Goal: Check status: Check status

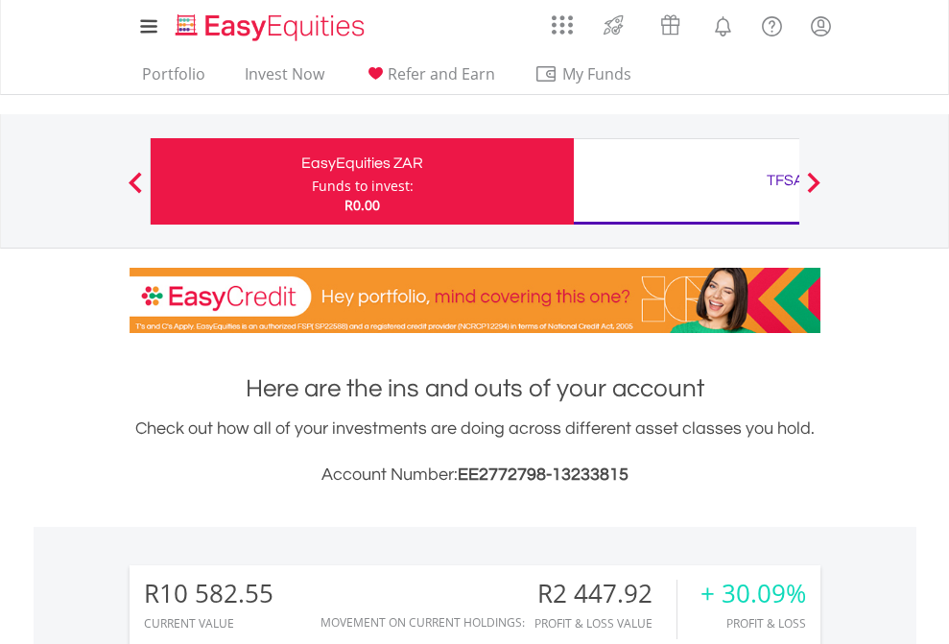
scroll to position [184, 301]
click at [312, 181] on div "Funds to invest:" at bounding box center [363, 186] width 102 height 19
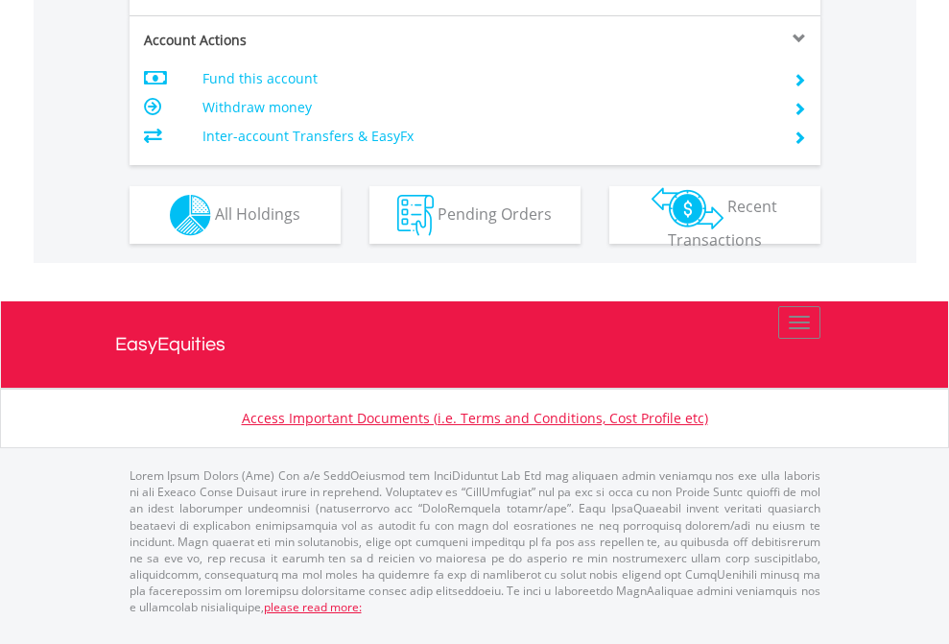
scroll to position [1839, 0]
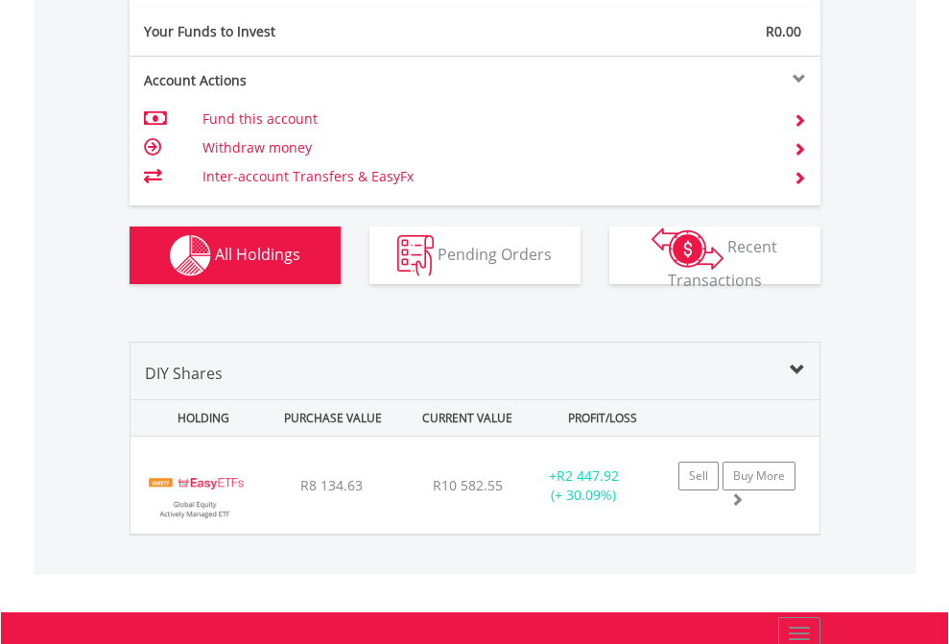
scroll to position [2133, 0]
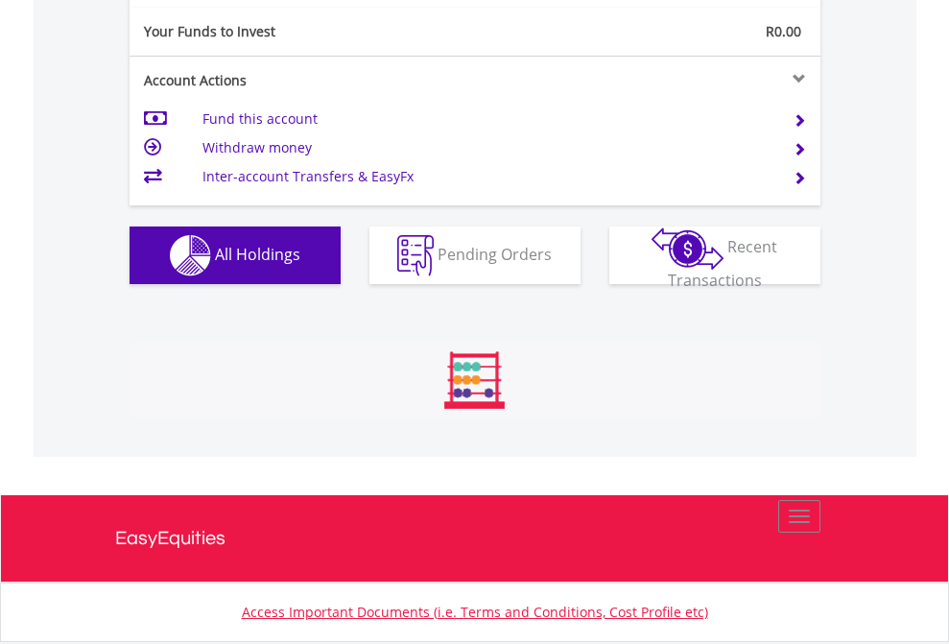
scroll to position [184, 301]
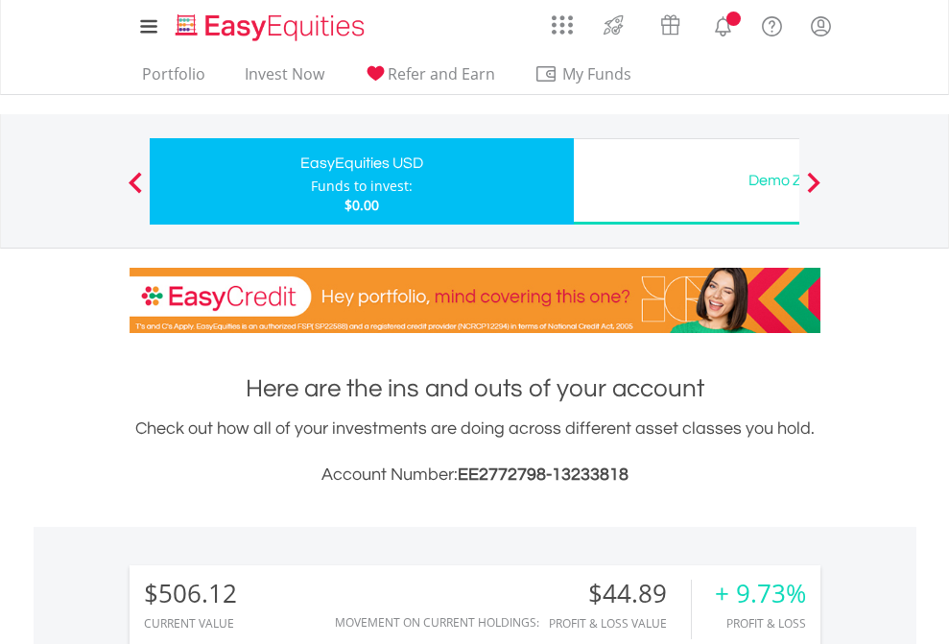
scroll to position [184, 301]
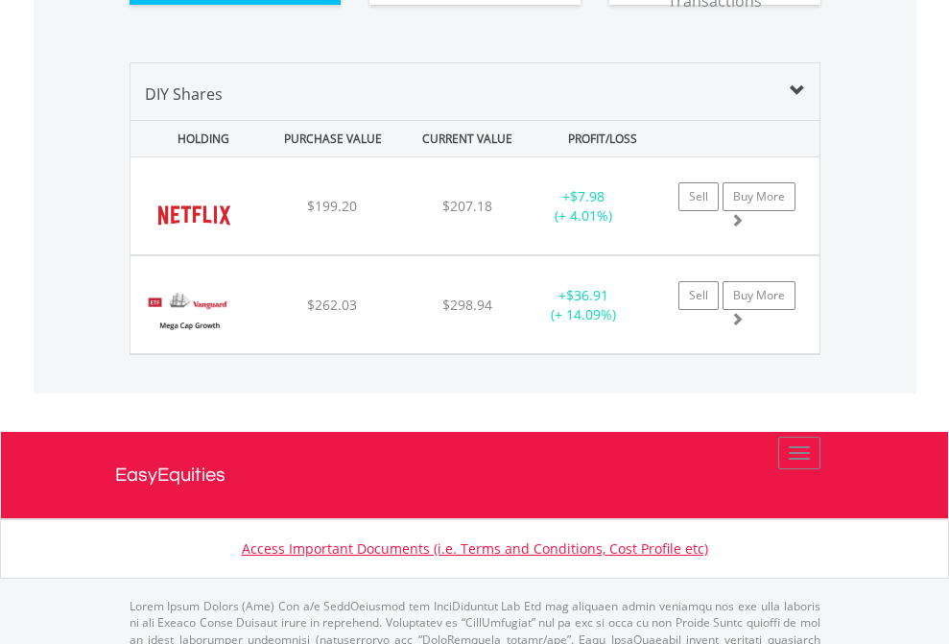
scroll to position [2172, 0]
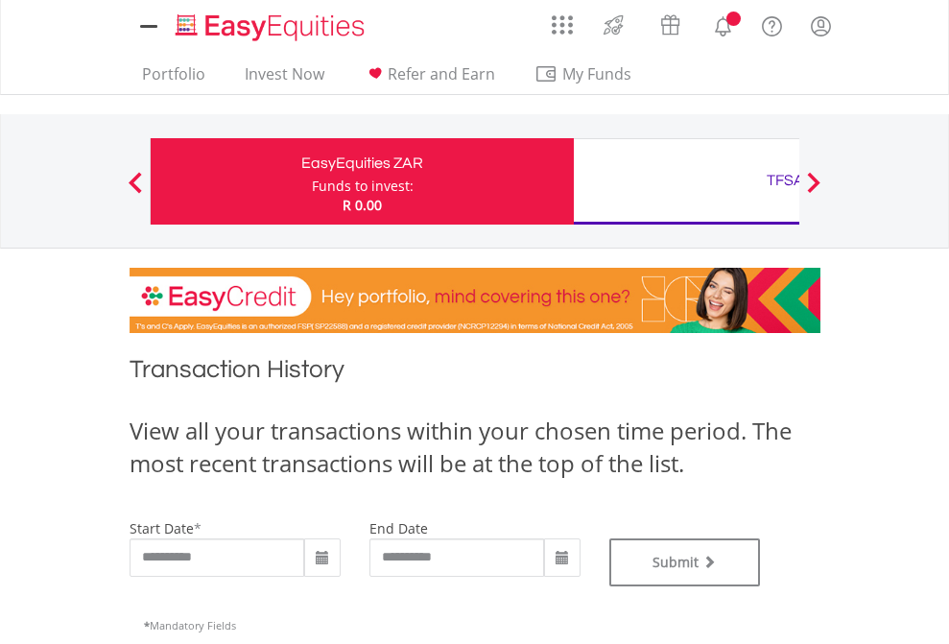
type input "**********"
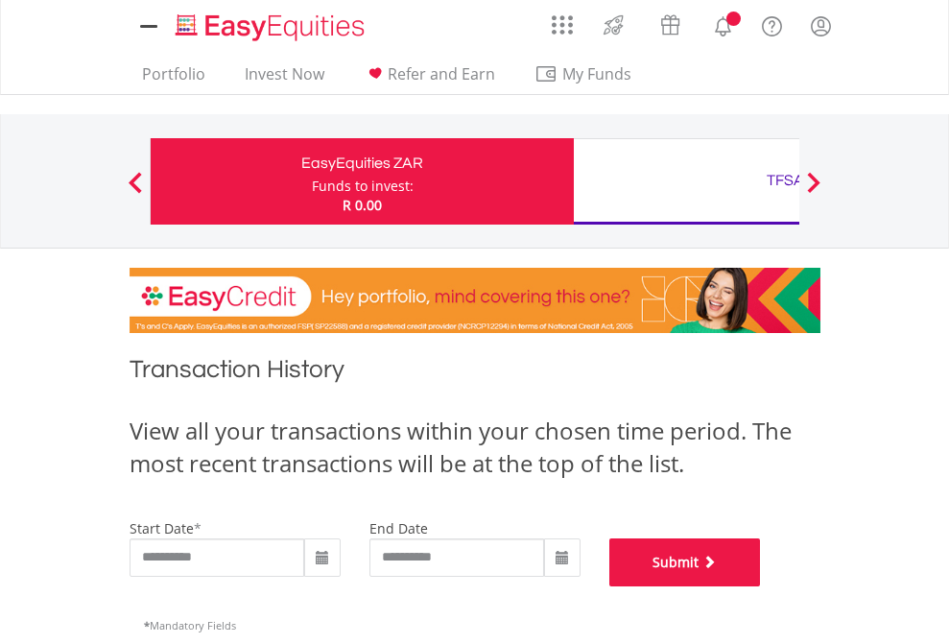
click at [761, 586] on button "Submit" at bounding box center [685, 562] width 152 height 48
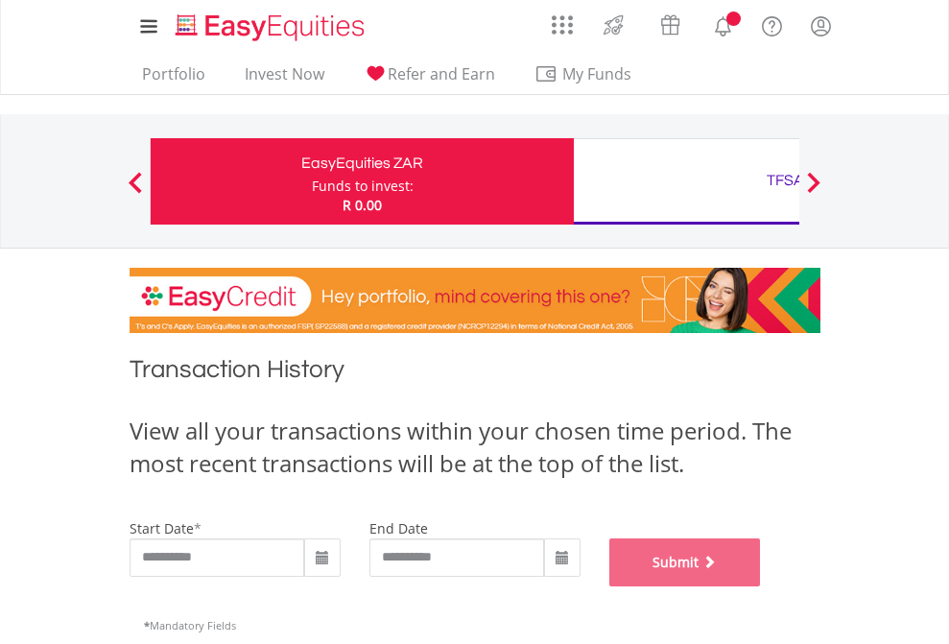
scroll to position [778, 0]
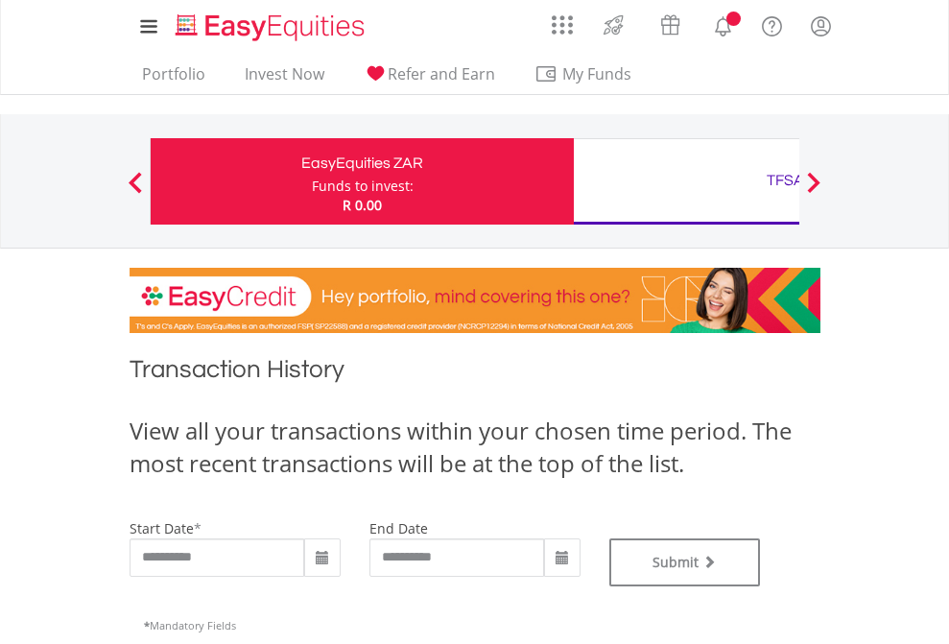
click at [686, 181] on div "TFSA" at bounding box center [785, 180] width 400 height 27
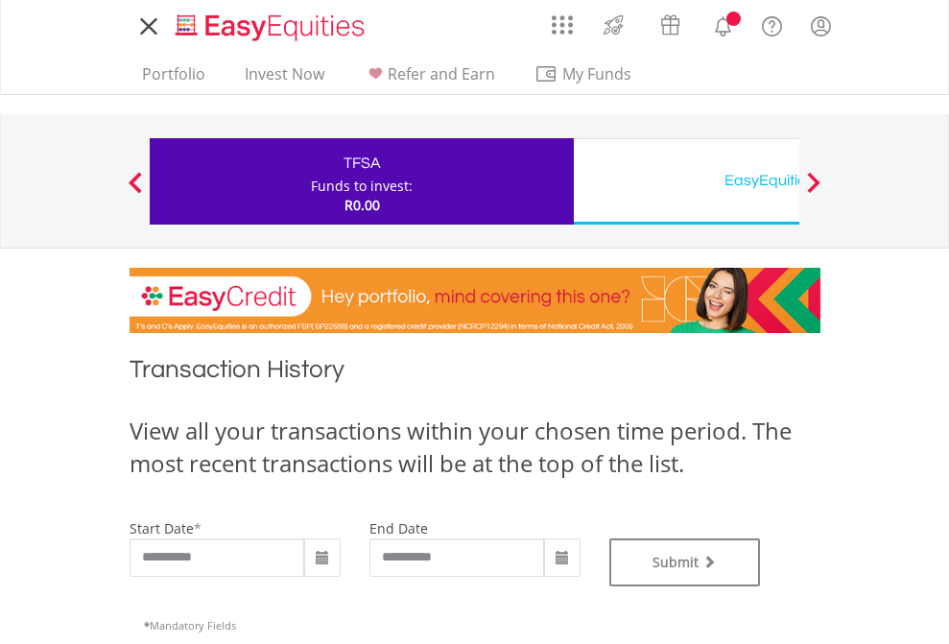
type input "**********"
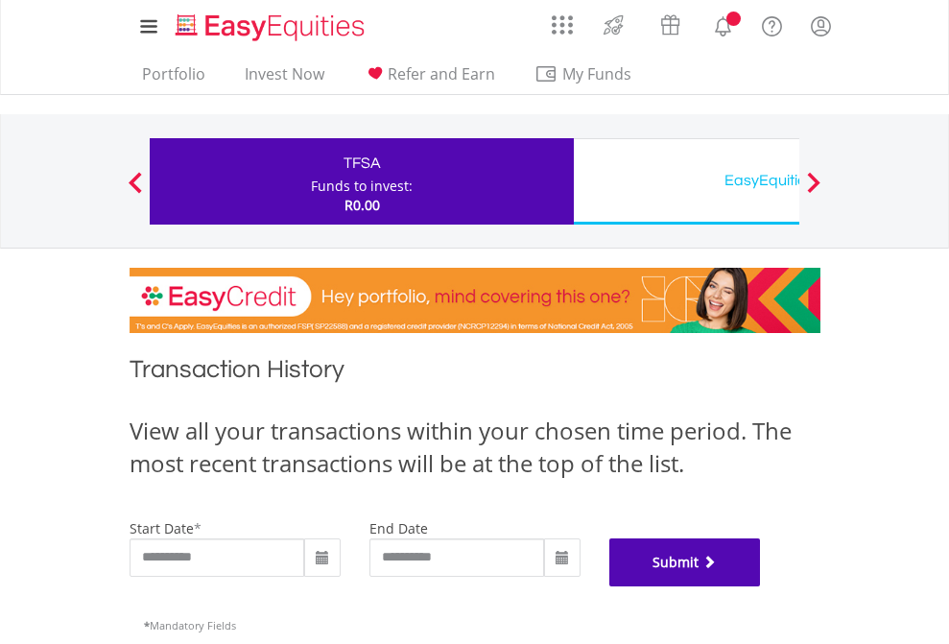
click at [761, 586] on button "Submit" at bounding box center [685, 562] width 152 height 48
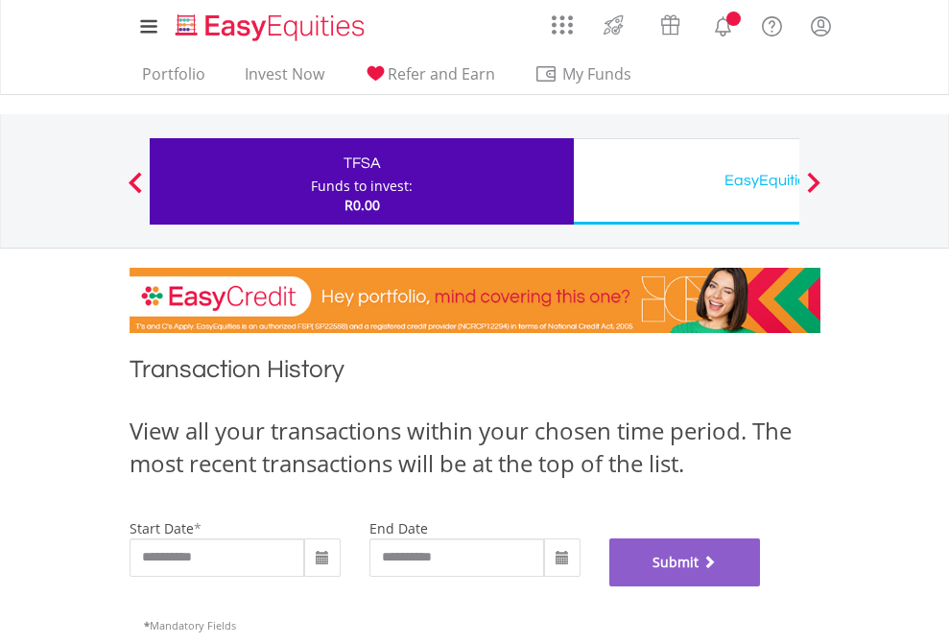
scroll to position [778, 0]
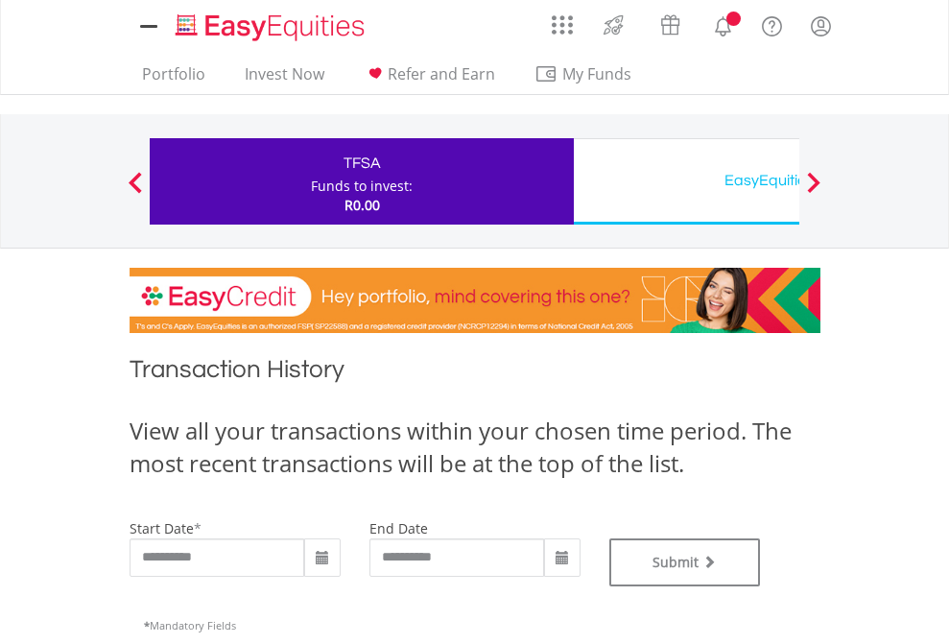
click at [686, 181] on div "EasyEquities USD" at bounding box center [785, 180] width 400 height 27
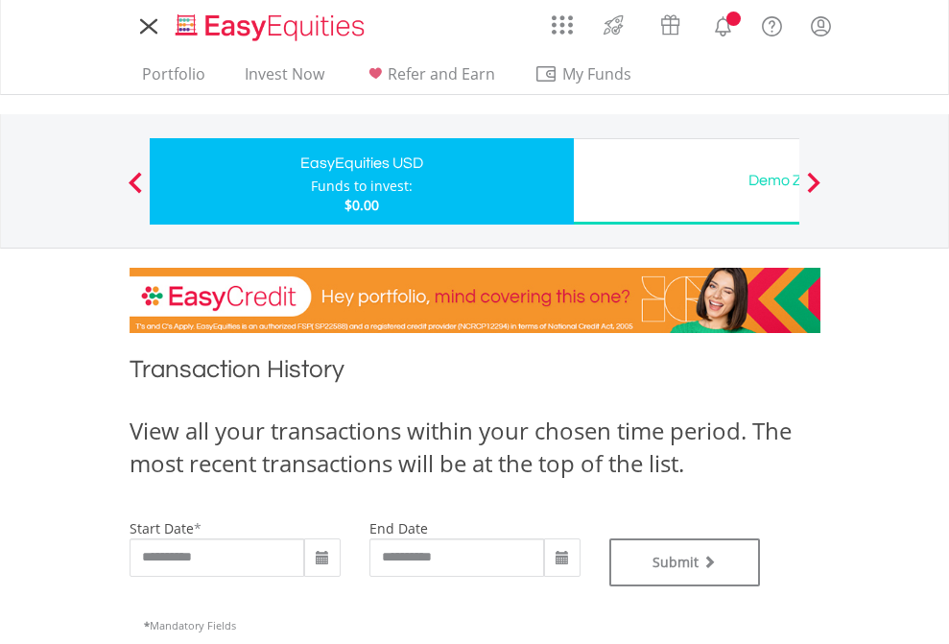
type input "**********"
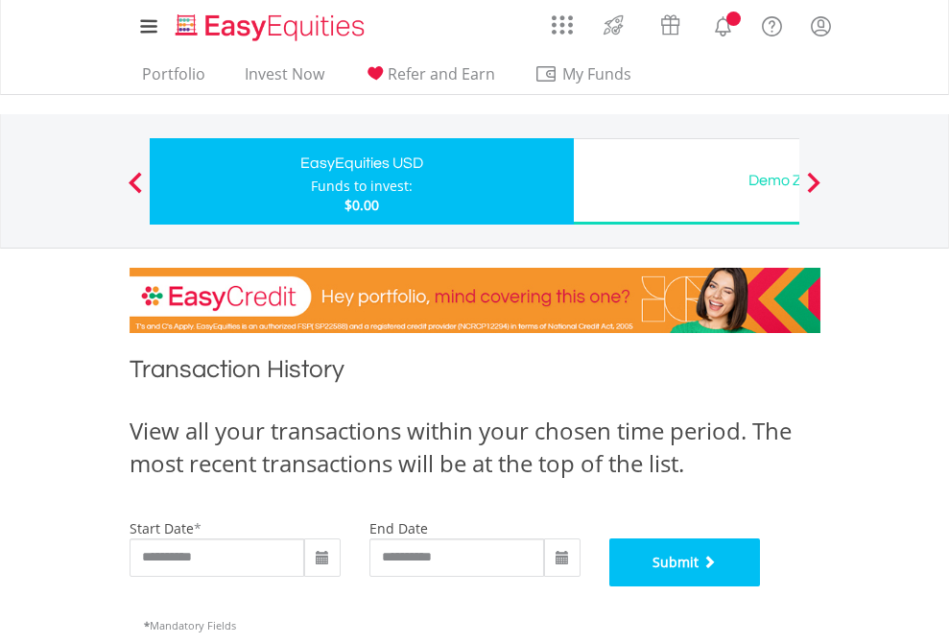
click at [761, 586] on button "Submit" at bounding box center [685, 562] width 152 height 48
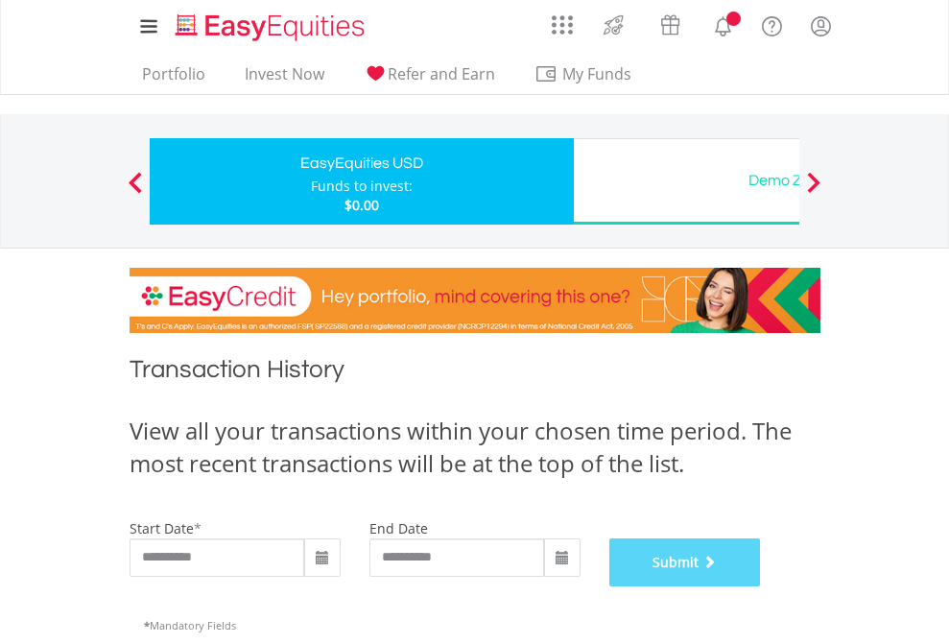
scroll to position [778, 0]
